Goal: Transaction & Acquisition: Obtain resource

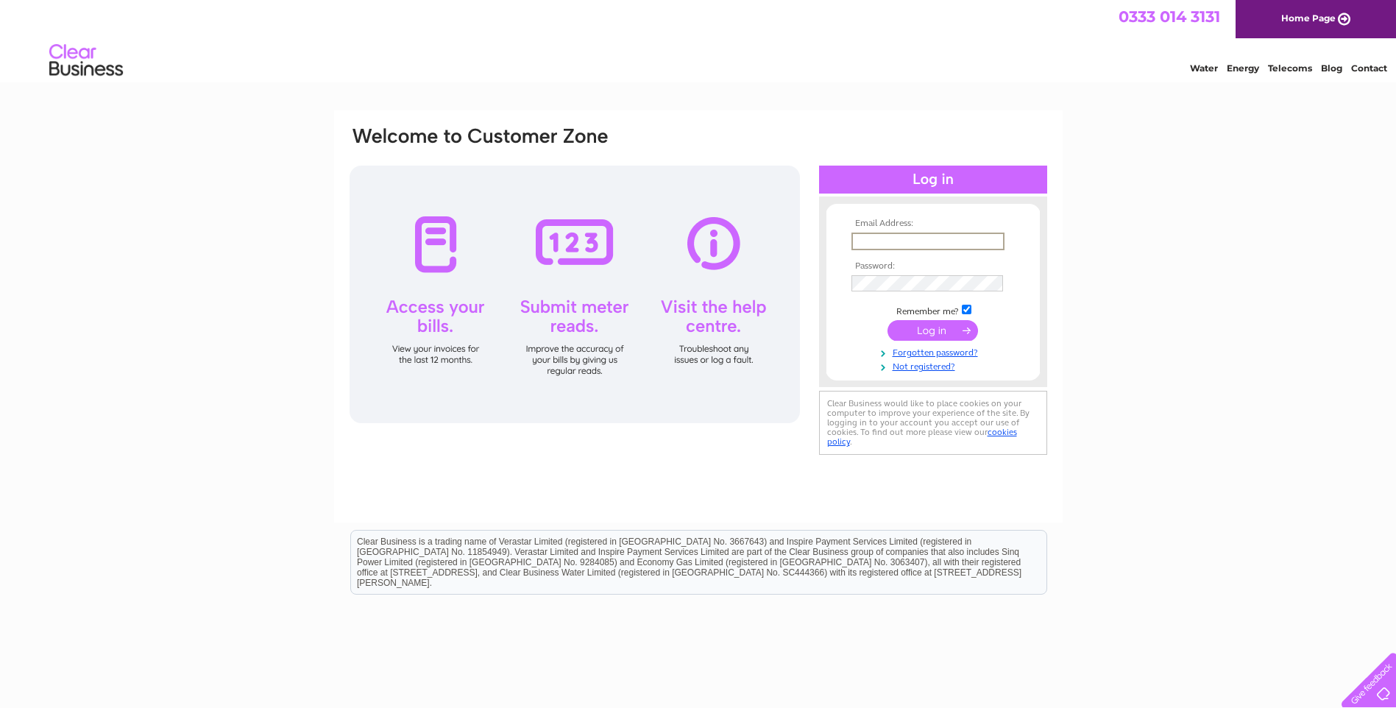
click at [913, 241] on input "text" at bounding box center [928, 242] width 153 height 18
type input "stuartmcdowall@hotmail.co.uk"
click at [827, 279] on form "Email Address: stuartmcdowall@hotmail.co.uk Password:" at bounding box center [933, 296] width 213 height 154
click at [930, 326] on input "submit" at bounding box center [933, 329] width 91 height 21
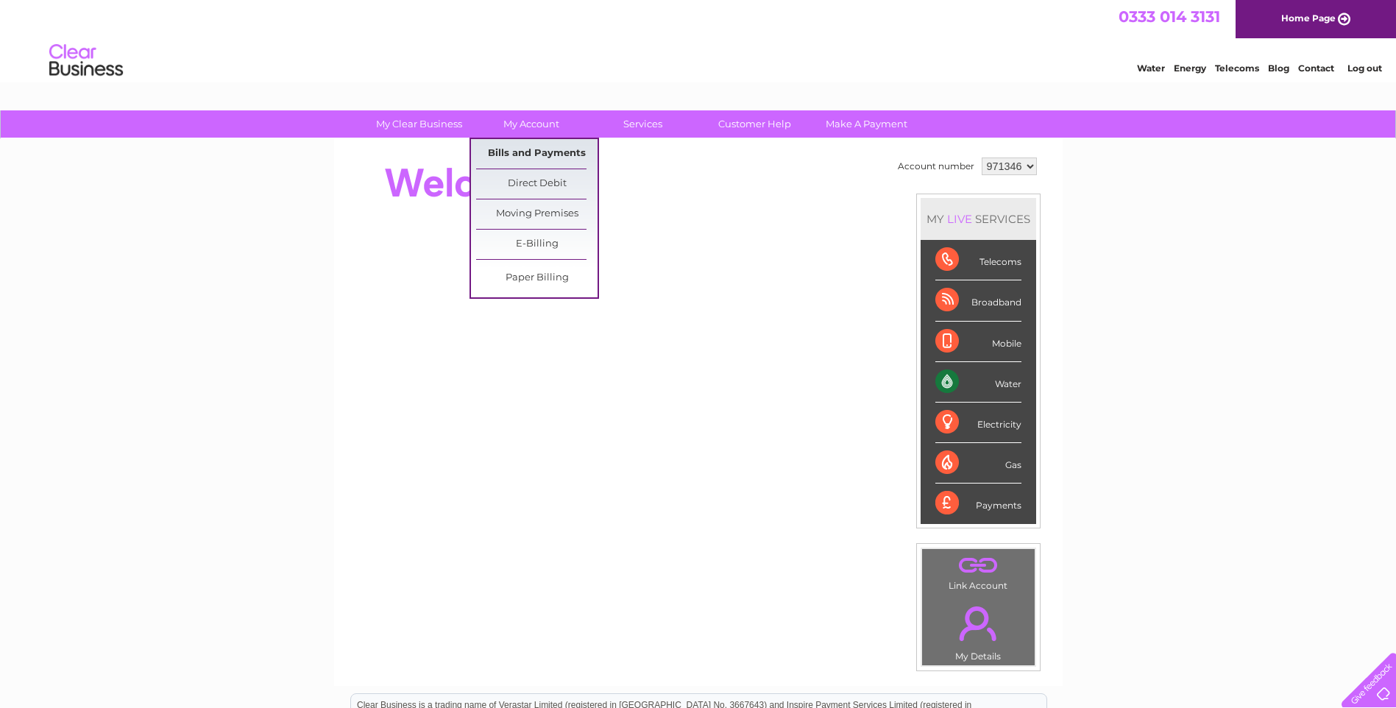
click at [531, 155] on link "Bills and Payments" at bounding box center [536, 153] width 121 height 29
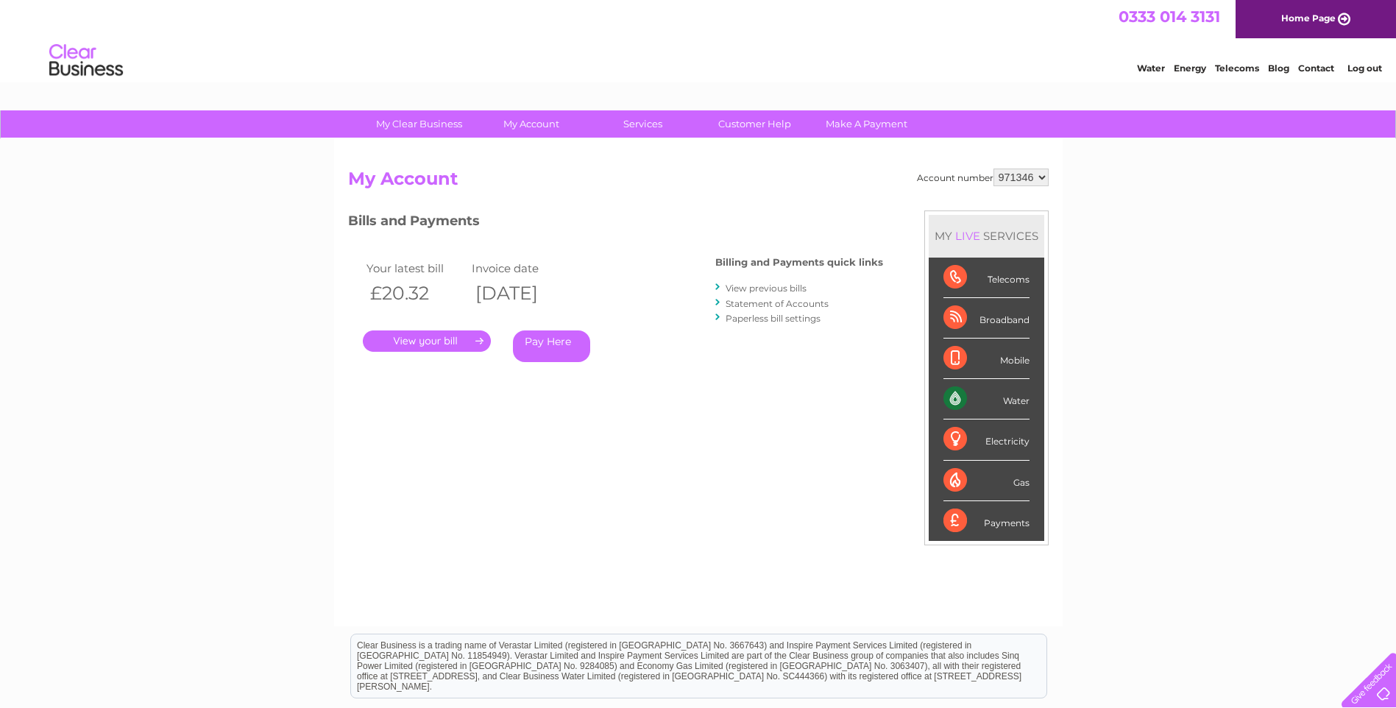
click at [789, 287] on link "View previous bills" at bounding box center [766, 288] width 81 height 11
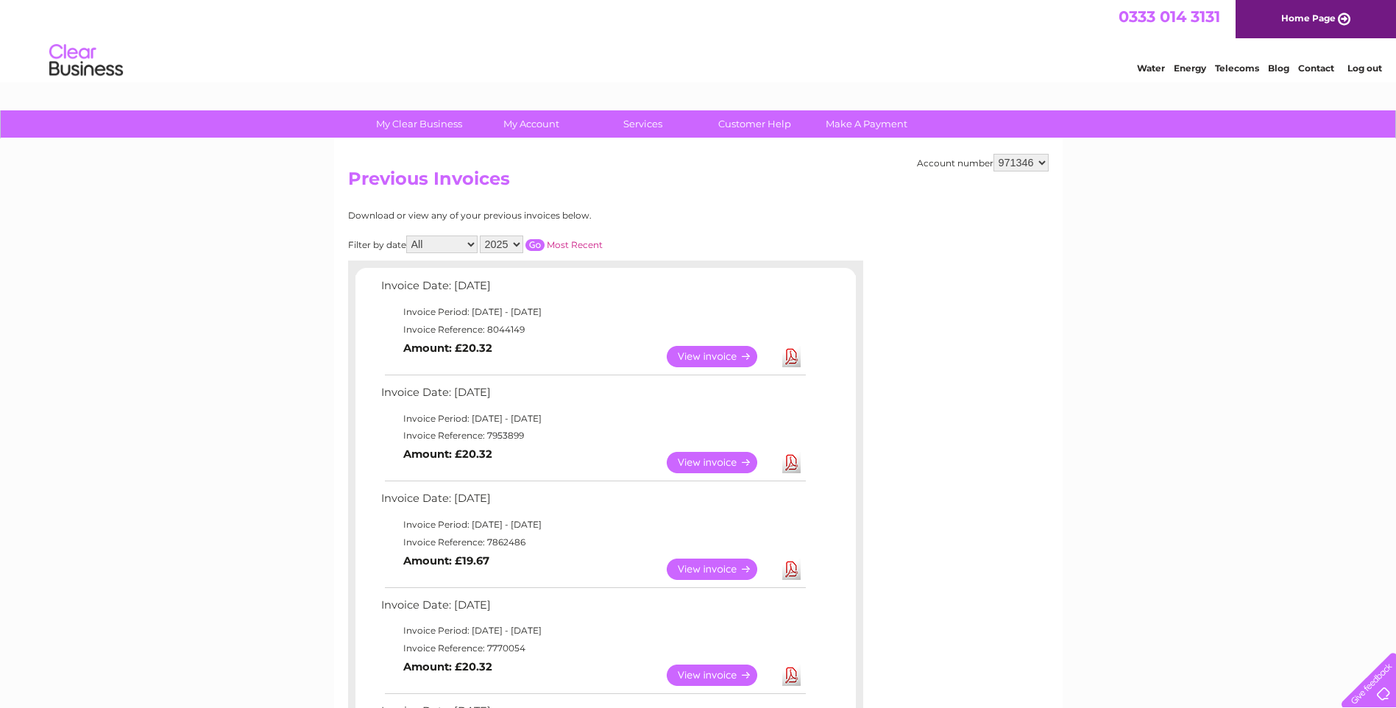
scroll to position [74, 0]
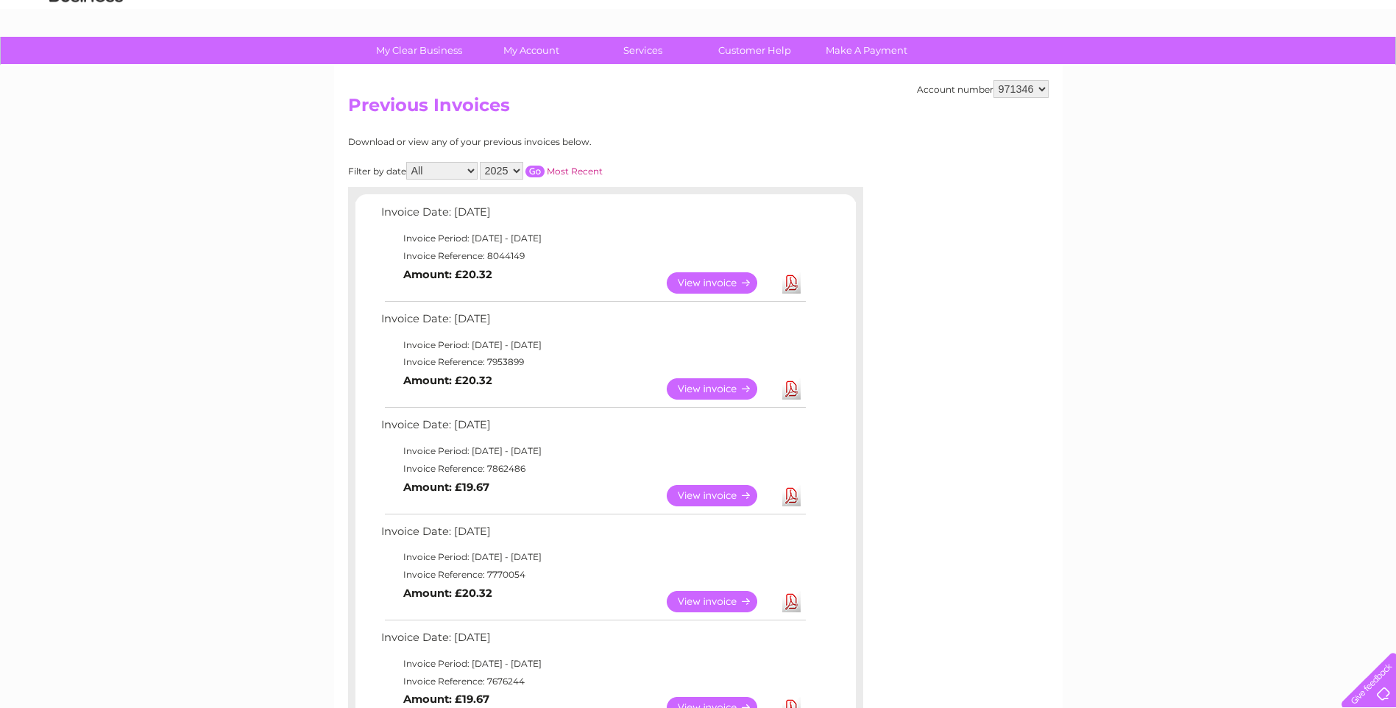
click at [737, 495] on link "View" at bounding box center [721, 495] width 108 height 21
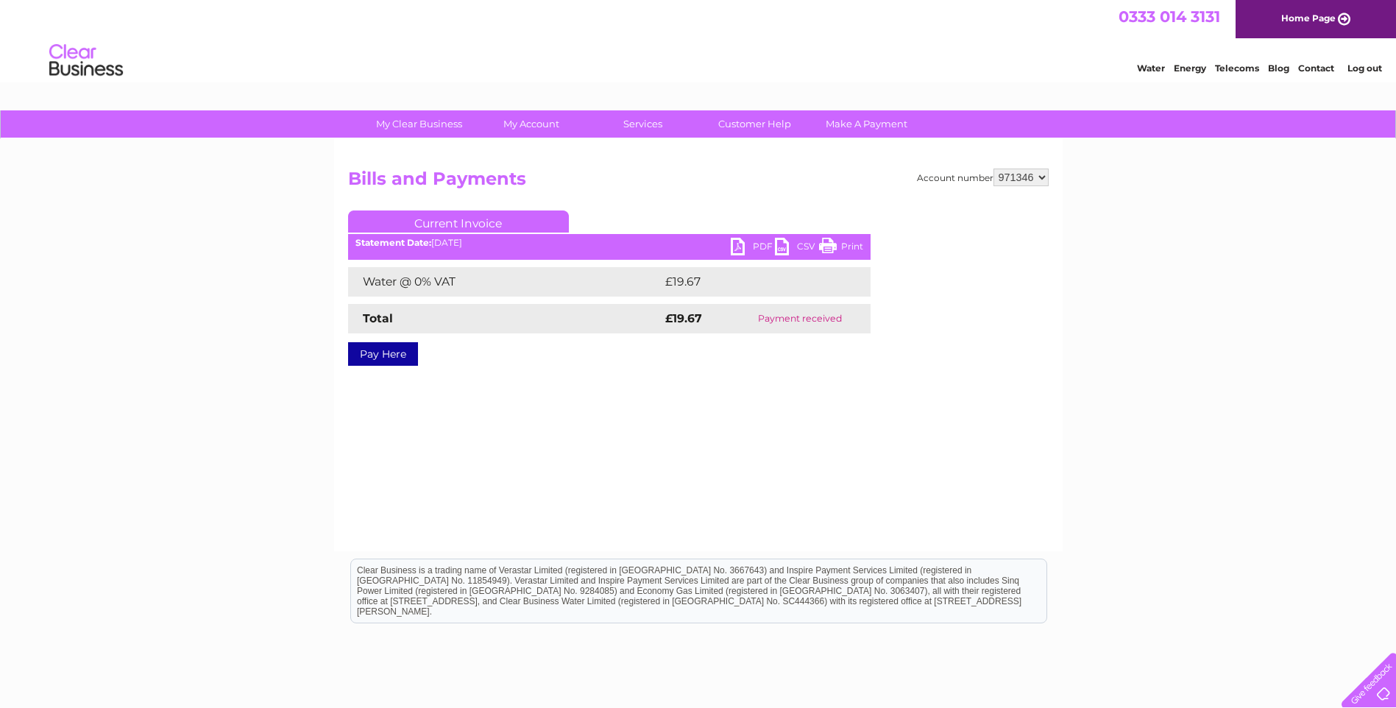
click at [744, 245] on link "PDF" at bounding box center [753, 248] width 44 height 21
click at [740, 248] on link "PDF" at bounding box center [753, 248] width 44 height 21
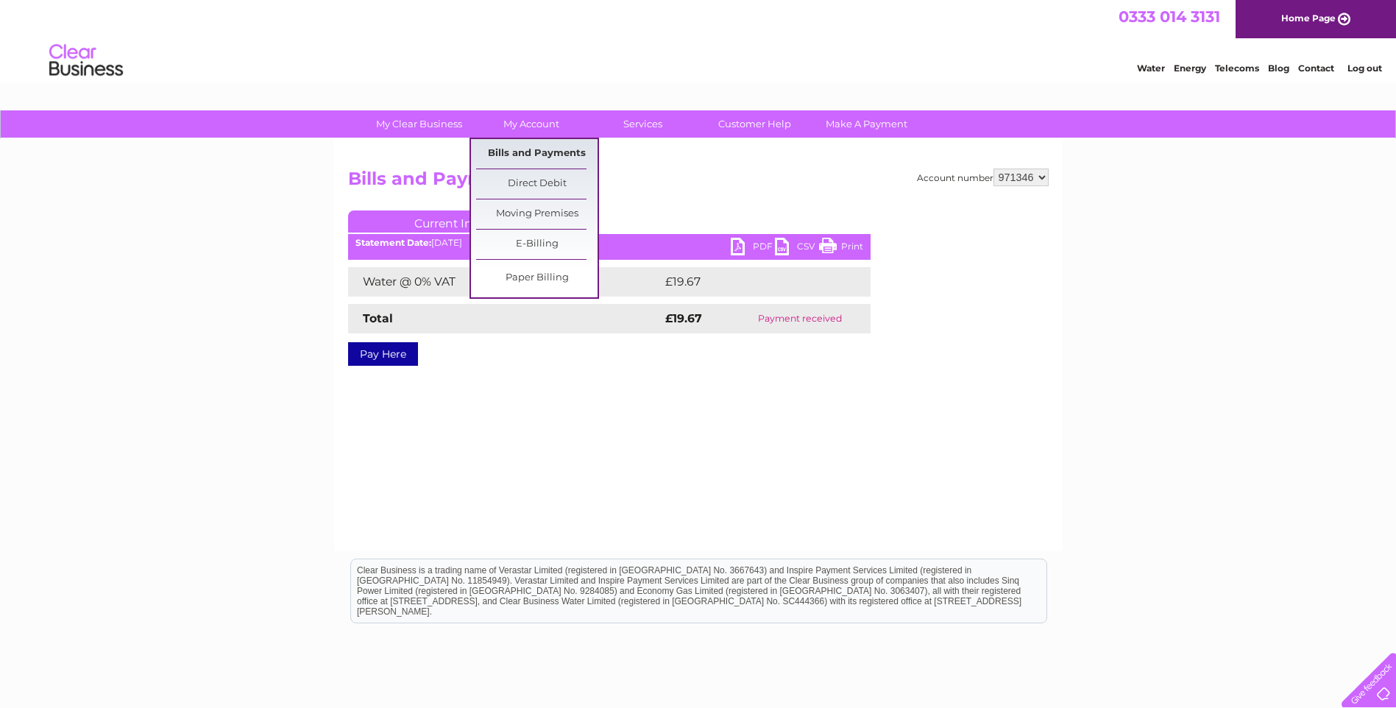
click at [538, 145] on link "Bills and Payments" at bounding box center [536, 153] width 121 height 29
click at [555, 148] on link "Bills and Payments" at bounding box center [536, 153] width 121 height 29
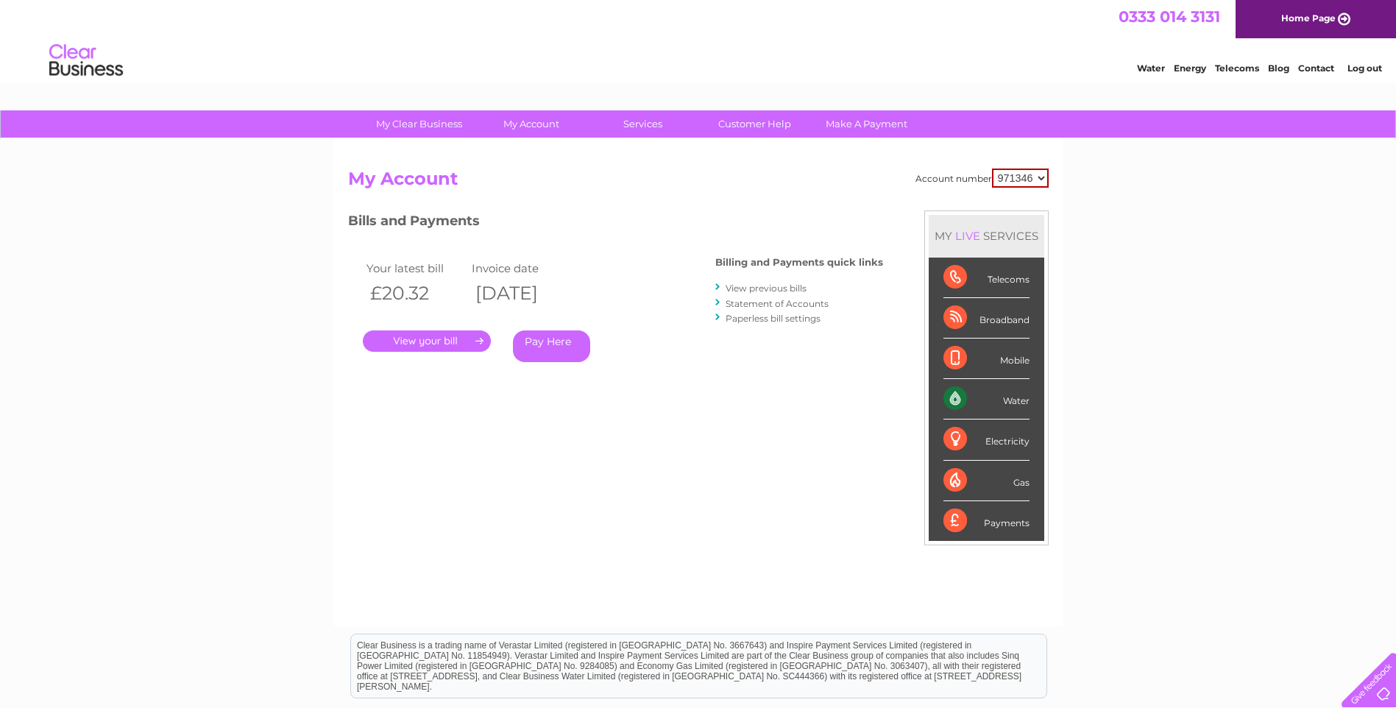
click at [780, 290] on link "View previous bills" at bounding box center [766, 288] width 81 height 11
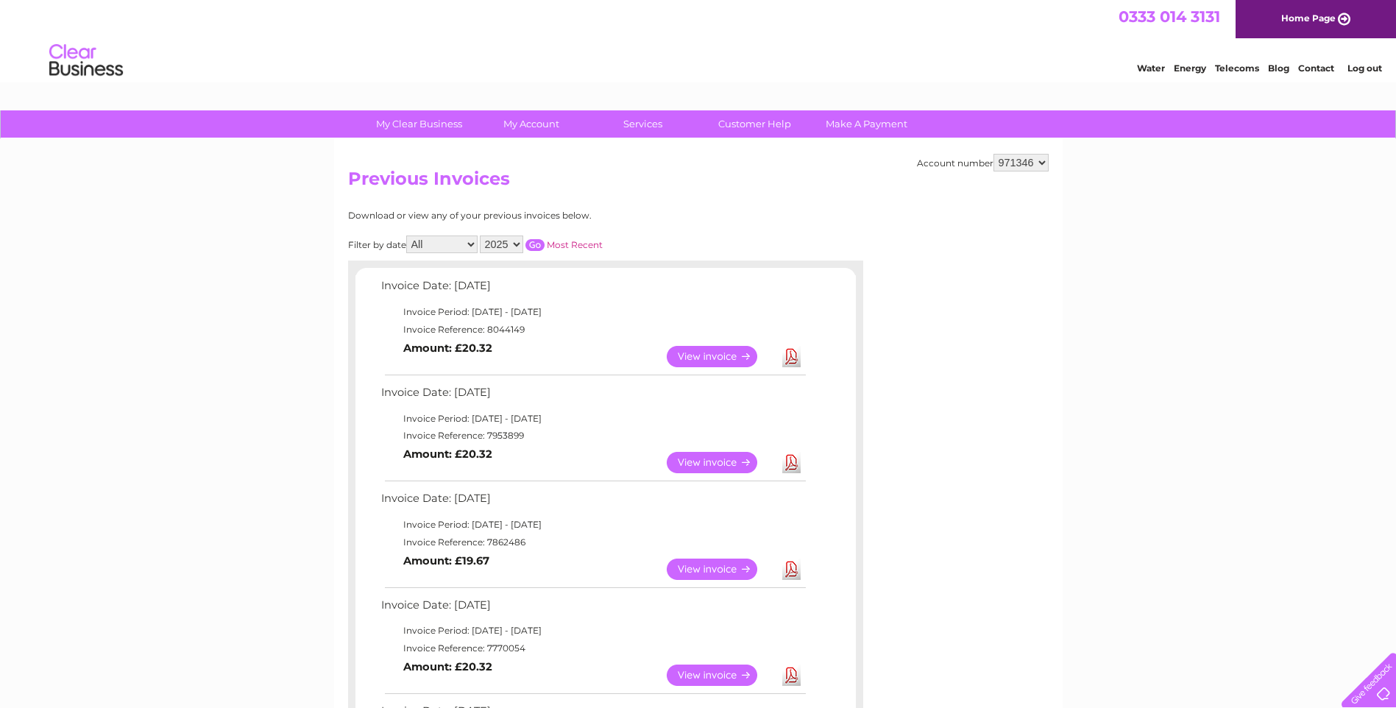
click at [727, 461] on link "View" at bounding box center [721, 462] width 108 height 21
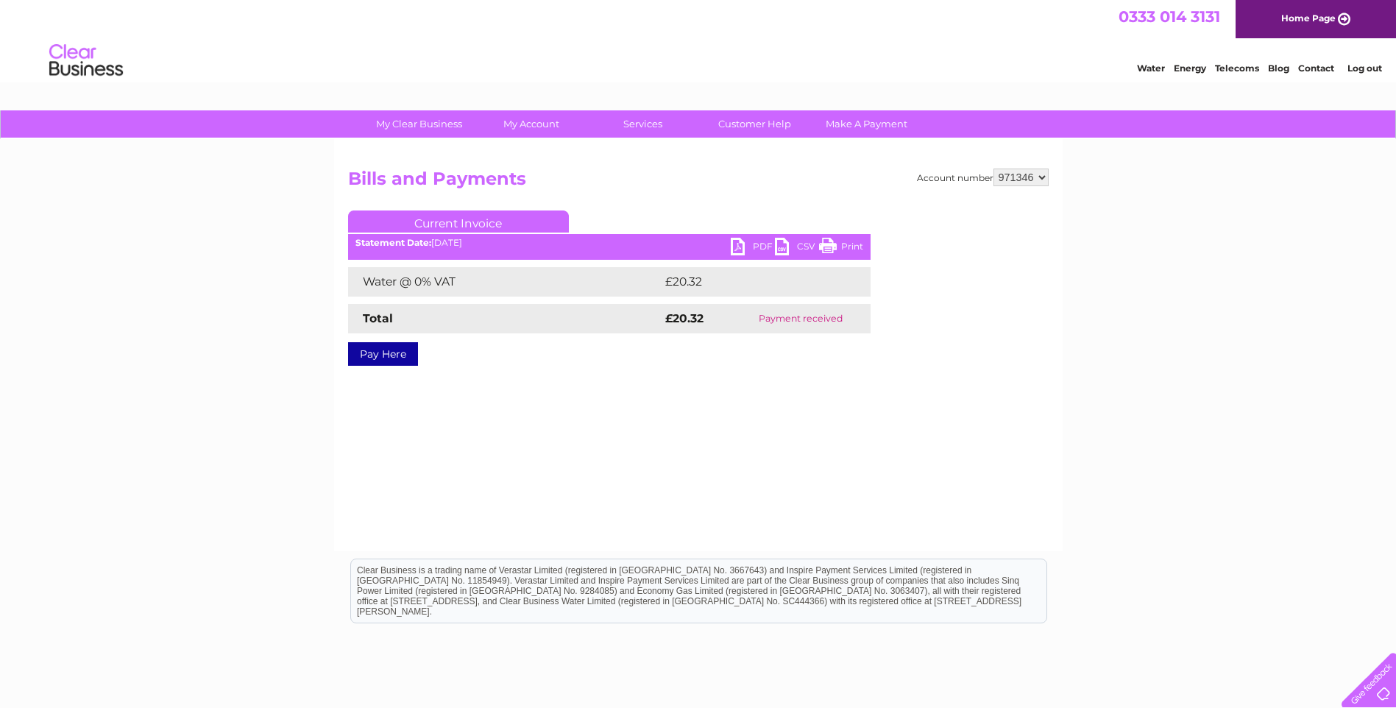
click at [743, 244] on link "PDF" at bounding box center [753, 248] width 44 height 21
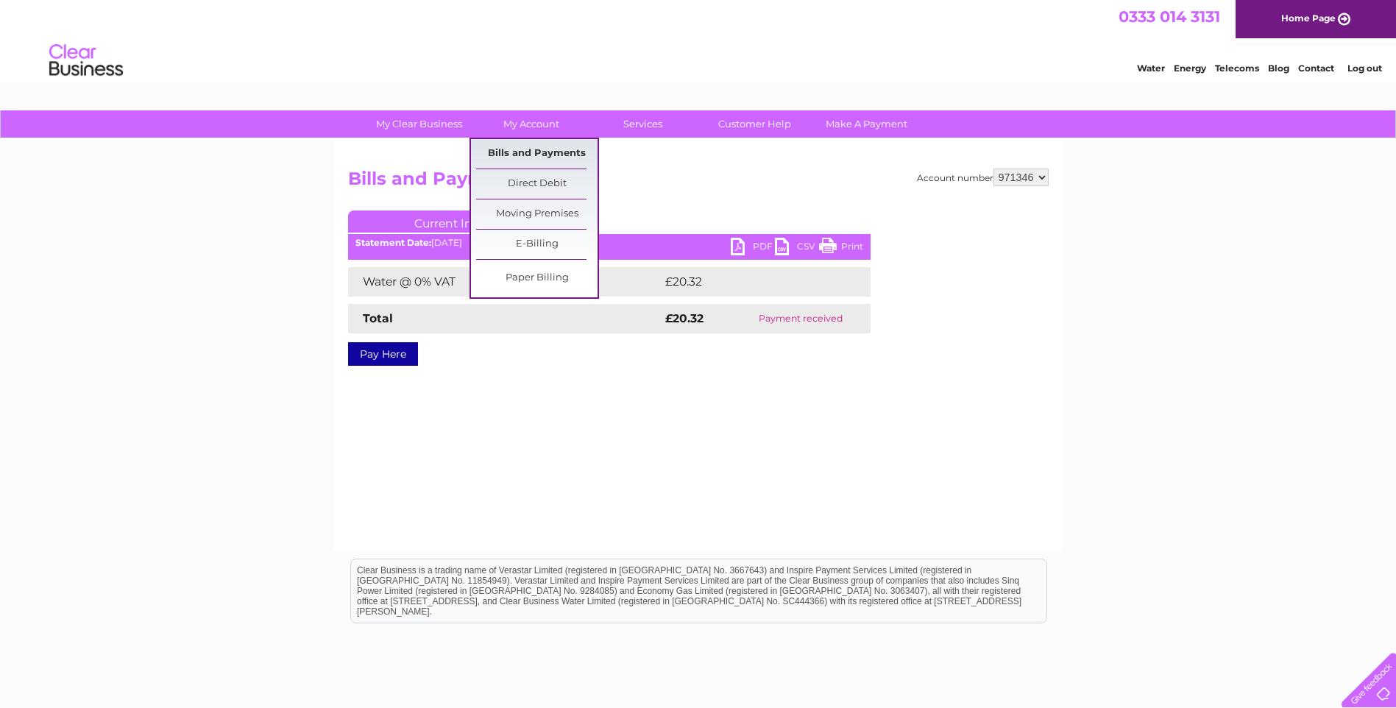
click at [540, 149] on link "Bills and Payments" at bounding box center [536, 153] width 121 height 29
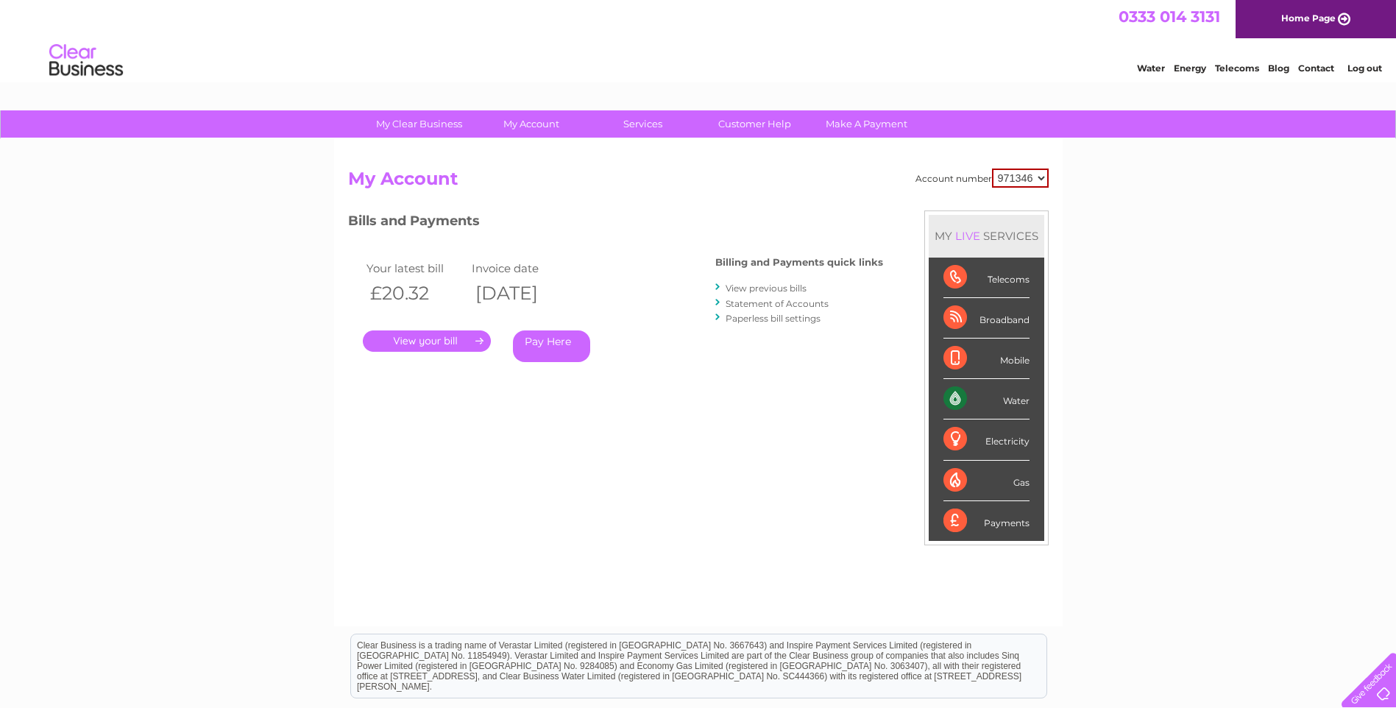
click at [437, 344] on link "." at bounding box center [427, 341] width 128 height 21
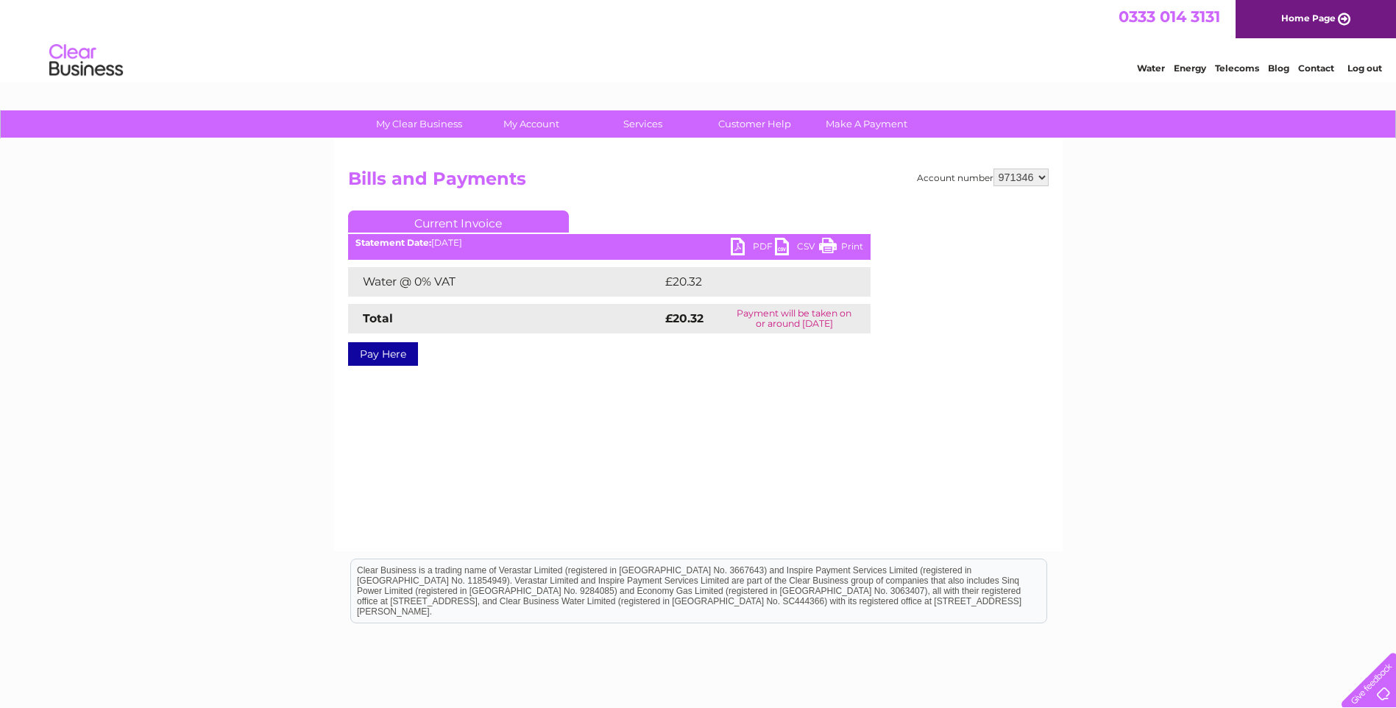
click at [743, 245] on link "PDF" at bounding box center [753, 248] width 44 height 21
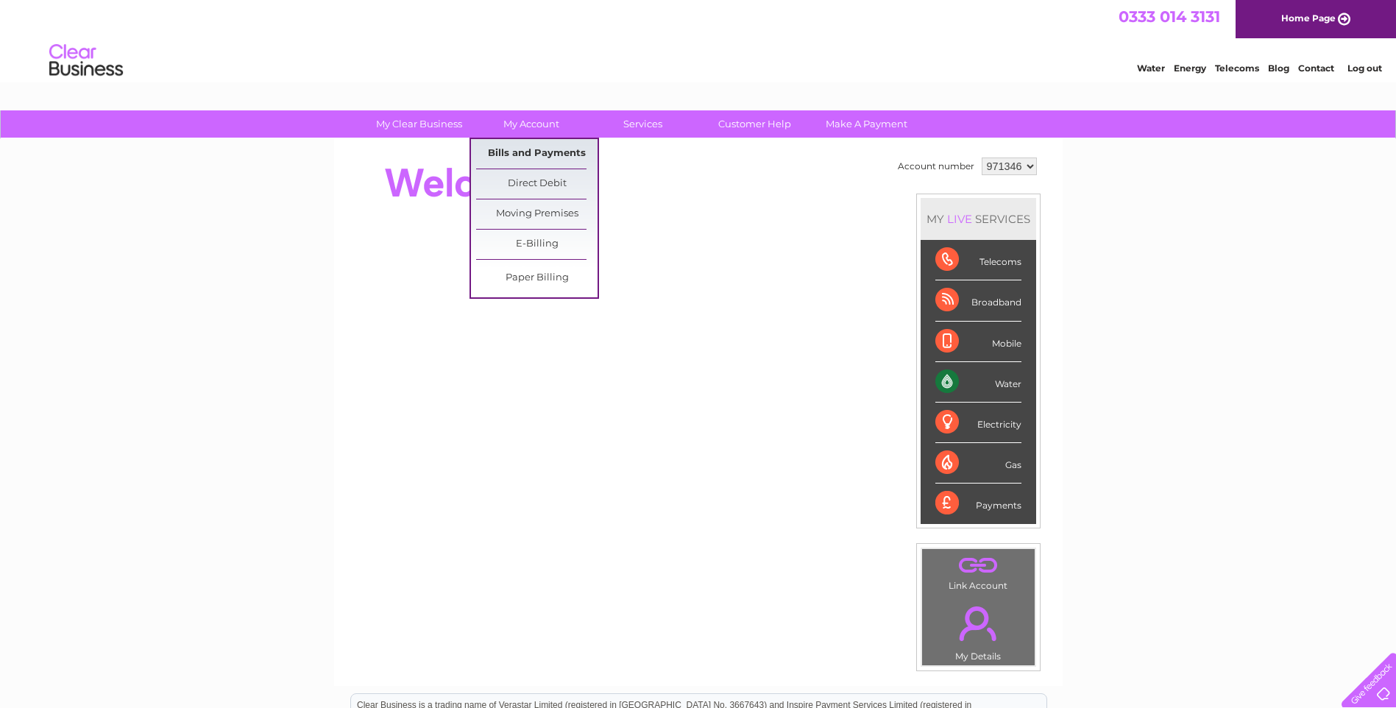
click at [544, 152] on link "Bills and Payments" at bounding box center [536, 153] width 121 height 29
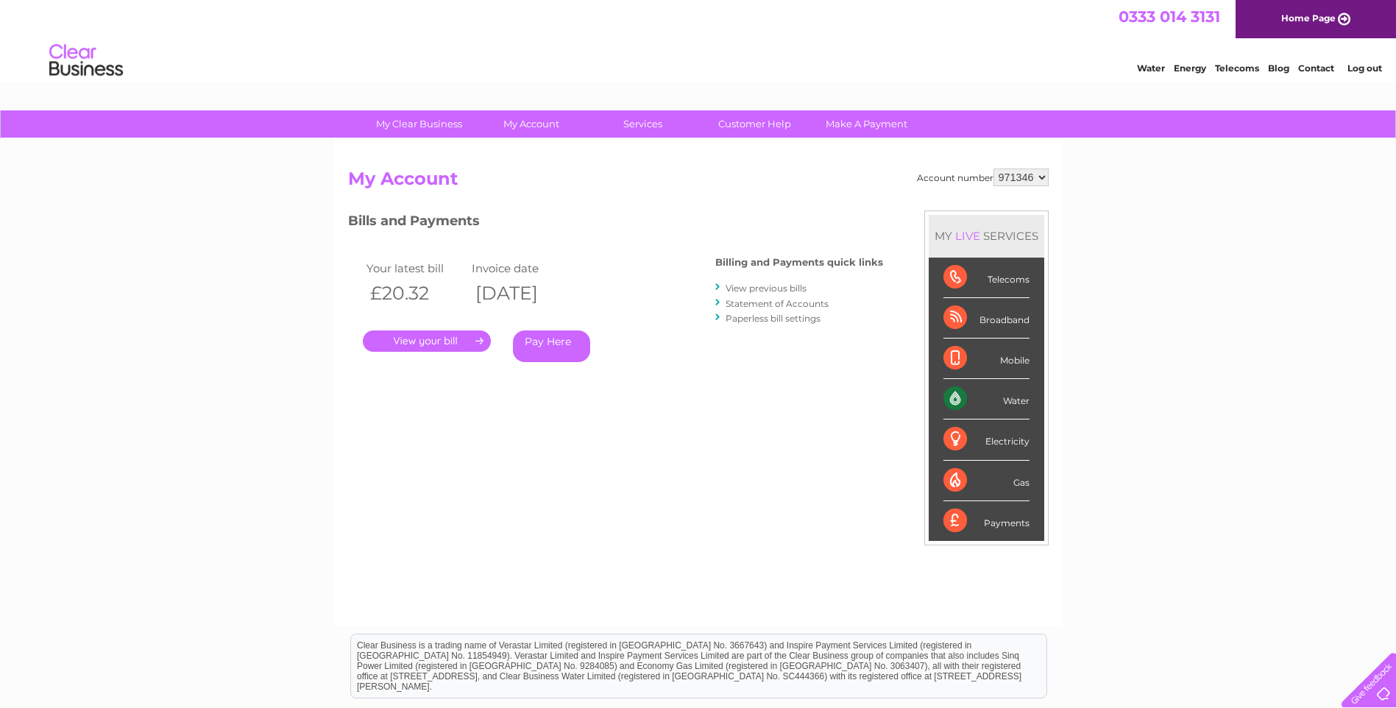
click at [455, 343] on link "." at bounding box center [427, 341] width 128 height 21
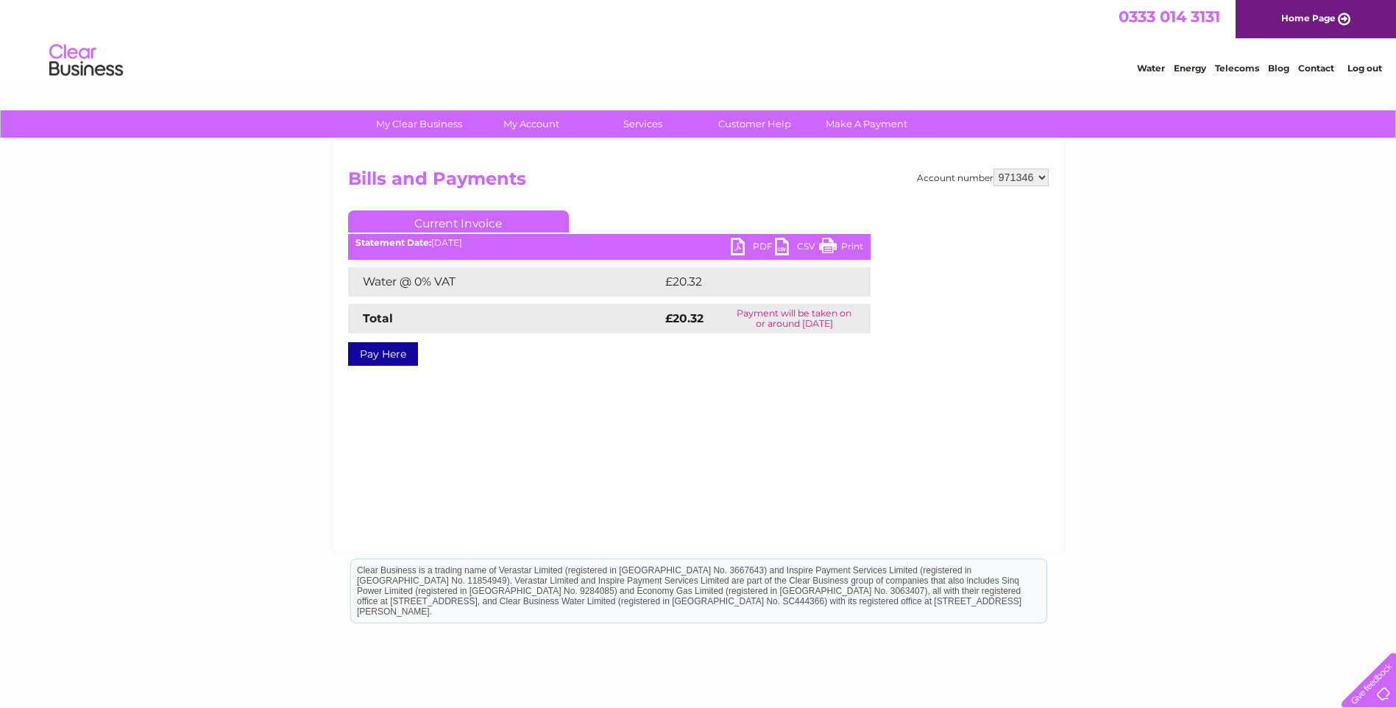
click at [735, 251] on link "PDF" at bounding box center [753, 248] width 44 height 21
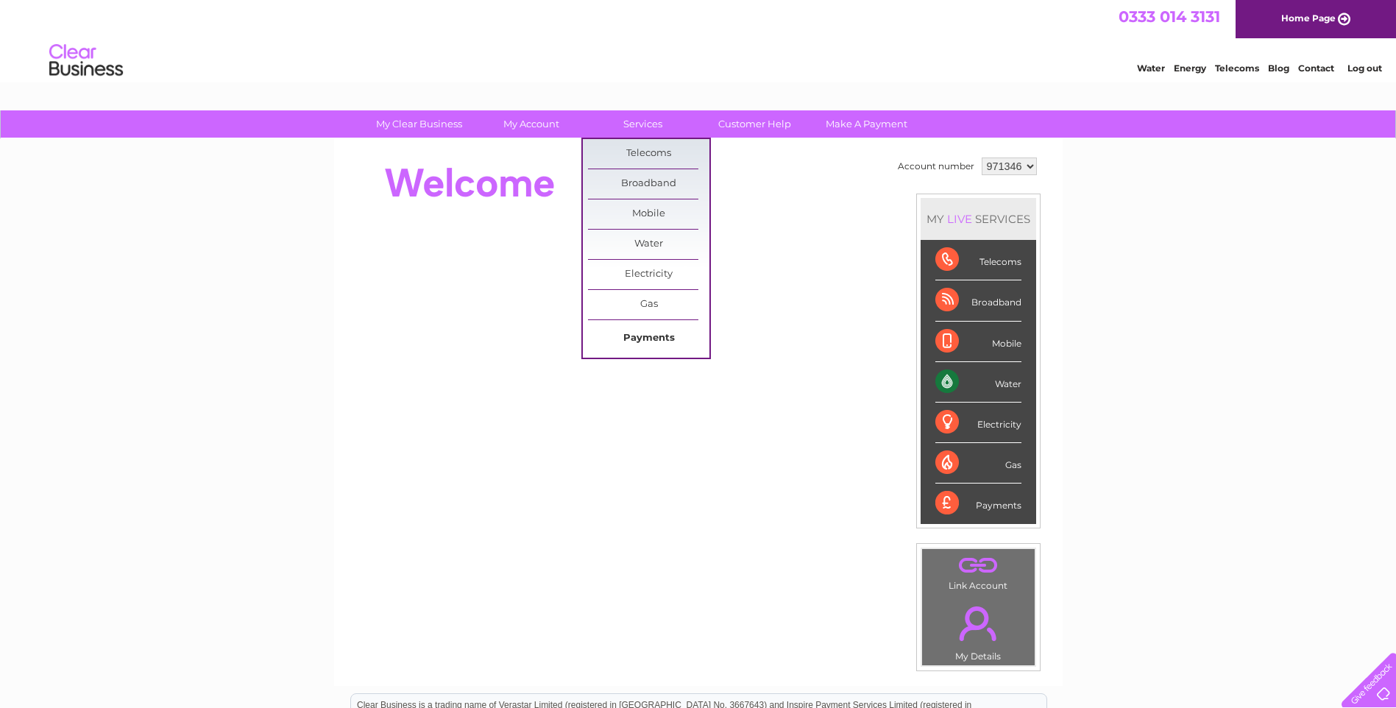
click at [667, 341] on link "Payments" at bounding box center [648, 338] width 121 height 29
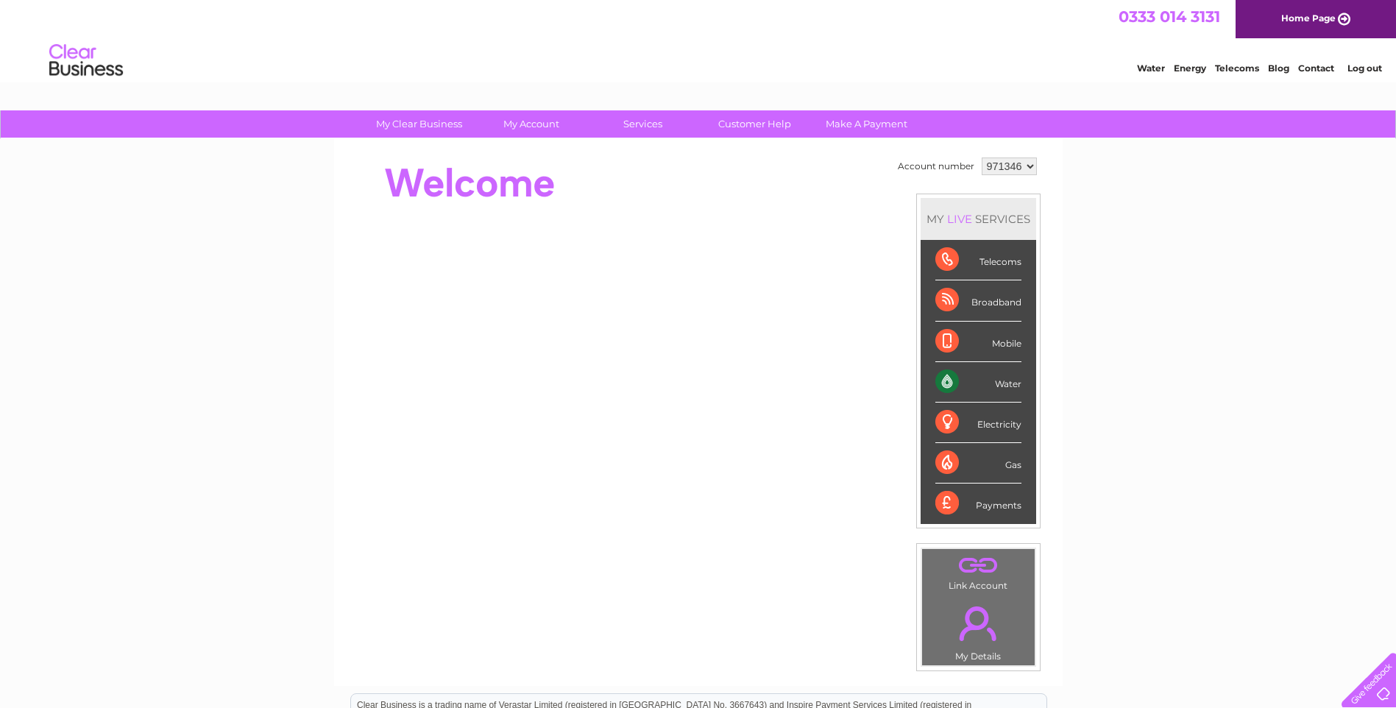
click at [974, 255] on div "Telecoms" at bounding box center [979, 260] width 86 height 40
click at [1031, 170] on select "971346" at bounding box center [1009, 167] width 55 height 18
